Goal: Information Seeking & Learning: Learn about a topic

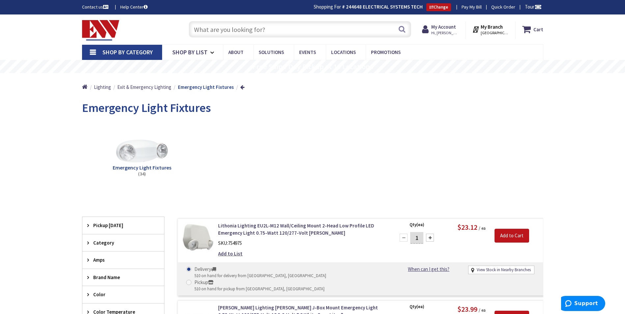
click at [285, 30] on input "text" at bounding box center [300, 29] width 222 height 16
click at [156, 88] on span "Exit & Emergency Lighting" at bounding box center [144, 87] width 54 height 6
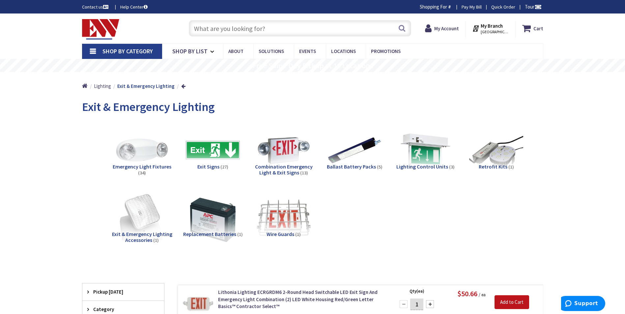
click at [280, 171] on span "Combination Emergency Light & Exit Signs" at bounding box center [284, 169] width 58 height 13
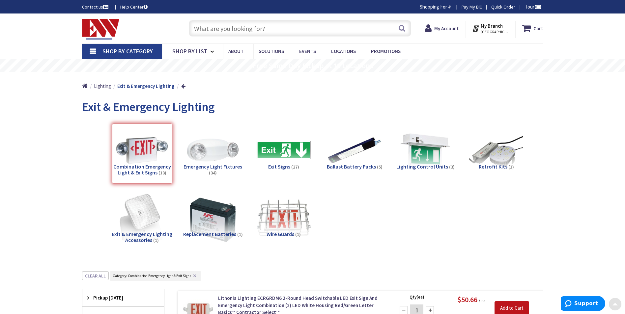
scroll to position [271, 0]
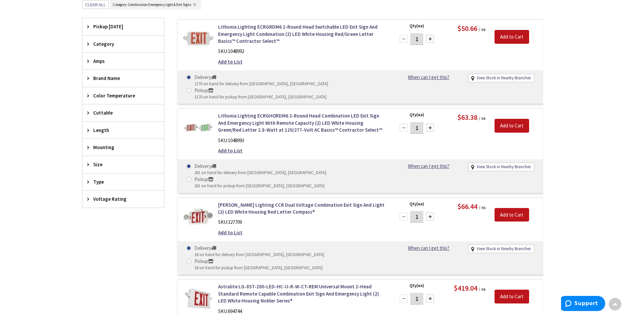
type input "[PERSON_NAME][GEOGRAPHIC_DATA], [GEOGRAPHIC_DATA]"
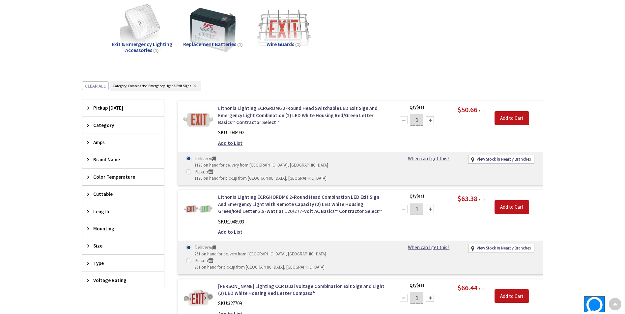
scroll to position [206, 0]
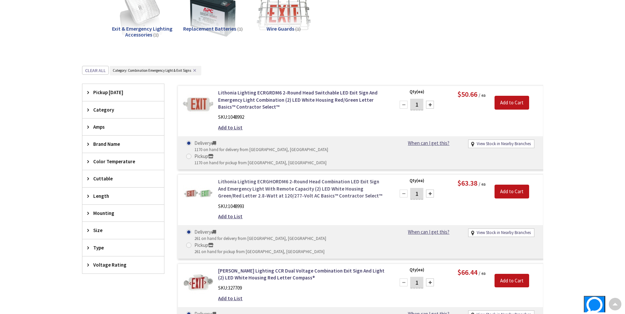
click at [324, 178] on link "Lithonia Lighting ECRGHORDM6 2-Round Head Combination LED Exit Sign And Emergen…" at bounding box center [302, 188] width 168 height 21
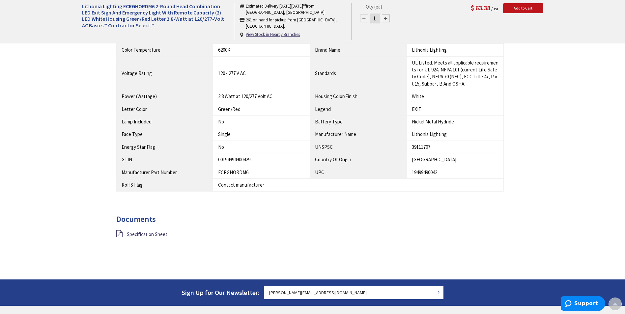
scroll to position [494, 0]
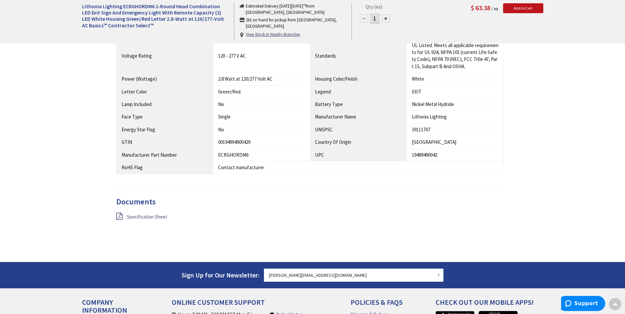
click at [155, 214] on span "Specification Sheet" at bounding box center [147, 217] width 41 height 6
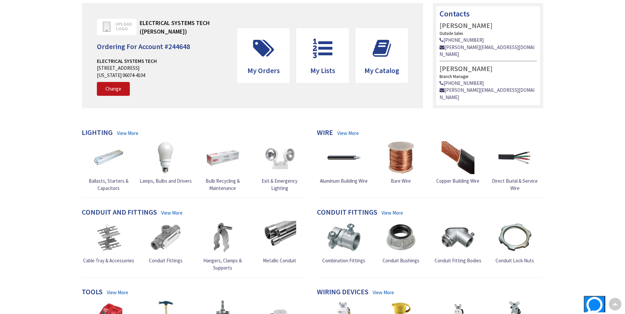
scroll to position [66, 0]
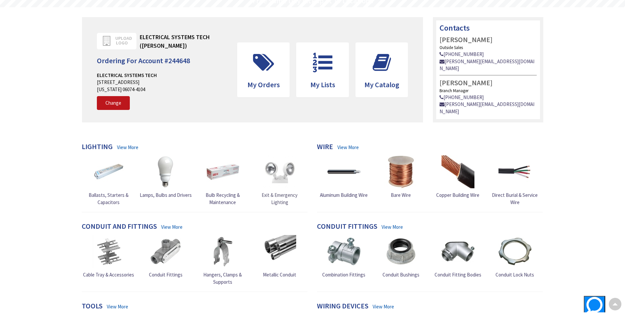
click at [281, 173] on img at bounding box center [279, 171] width 33 height 33
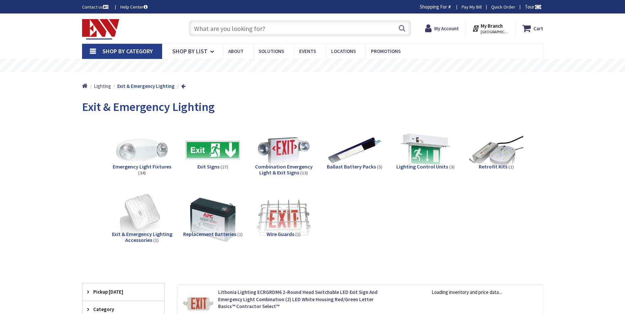
click at [278, 168] on span "Combination Emergency Light & Exit Signs" at bounding box center [284, 169] width 58 height 13
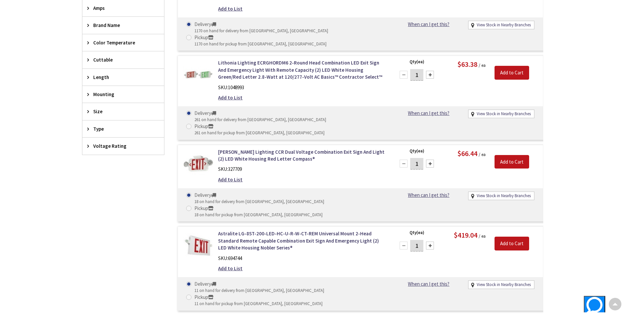
scroll to position [329, 0]
